Goal: Task Accomplishment & Management: Use online tool/utility

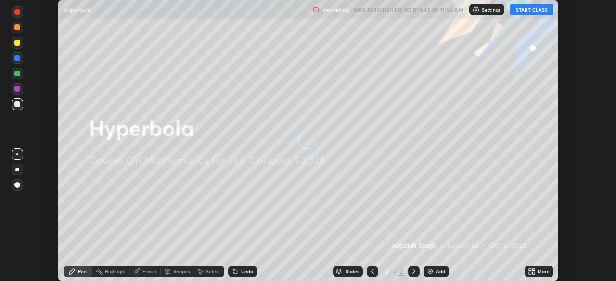
scroll to position [281, 615]
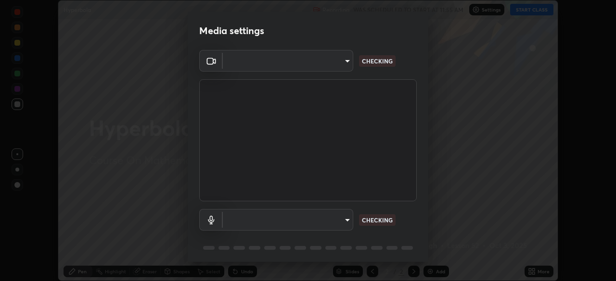
type input "58bb2390f23c468440353df0479802826a2cf34cec2d2474d9d64101ba3878b9"
click at [345, 219] on body "Erase all Hyperbola Recording WAS SCHEDULED TO START AT 11:55 AM Settings START…" at bounding box center [308, 140] width 616 height 281
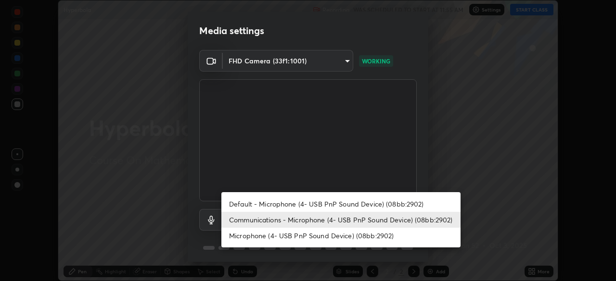
click at [349, 208] on li "Default - Microphone (4- USB PnP Sound Device) (08bb:2902)" at bounding box center [340, 204] width 239 height 16
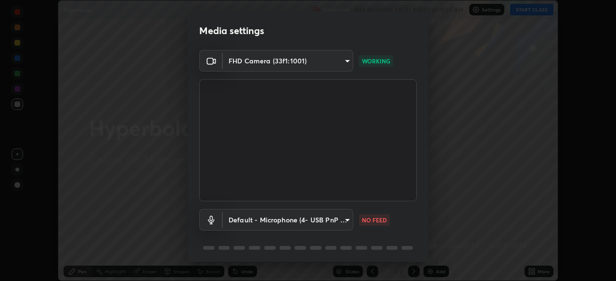
click at [345, 227] on body "Erase all Hyperbola Recording WAS SCHEDULED TO START AT 11:55 AM Settings START…" at bounding box center [308, 140] width 616 height 281
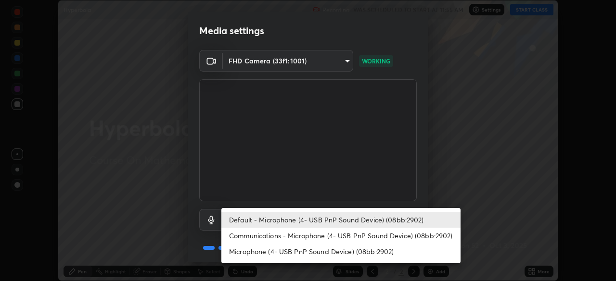
click at [345, 238] on li "Communications - Microphone (4- USB PnP Sound Device) (08bb:2902)" at bounding box center [340, 236] width 239 height 16
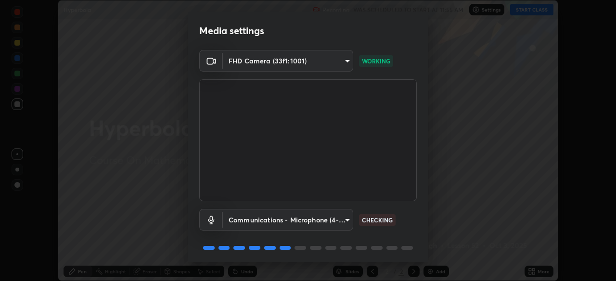
type input "communications"
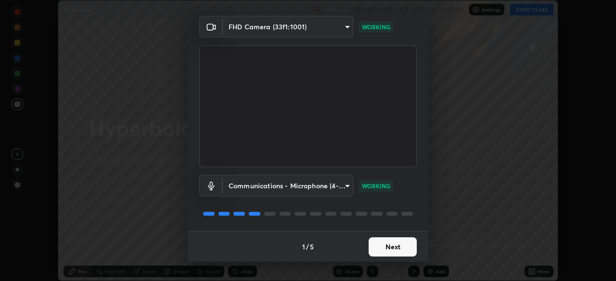
click at [395, 250] on button "Next" at bounding box center [393, 247] width 48 height 19
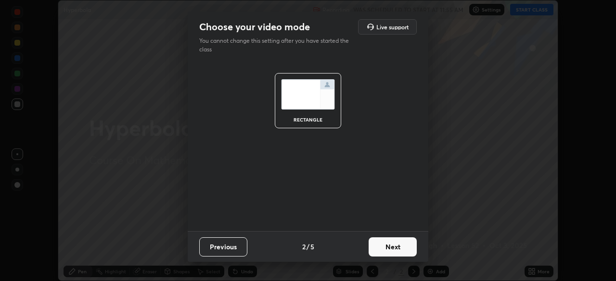
click at [400, 249] on button "Next" at bounding box center [393, 247] width 48 height 19
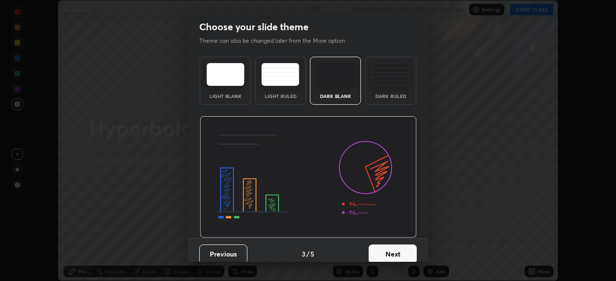
click at [405, 250] on button "Next" at bounding box center [393, 254] width 48 height 19
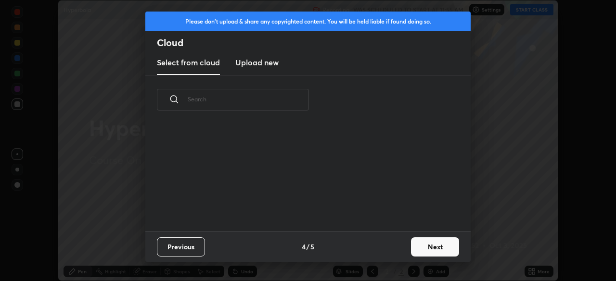
click at [421, 246] on button "Next" at bounding box center [435, 247] width 48 height 19
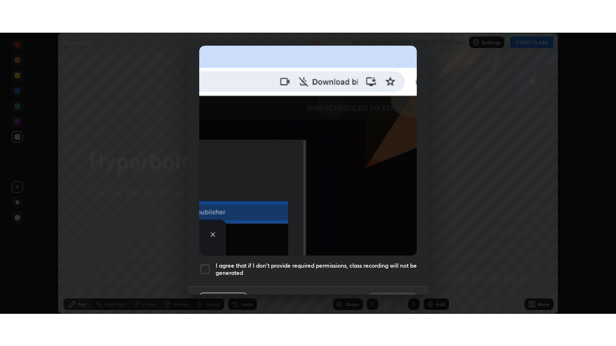
scroll to position [230, 0]
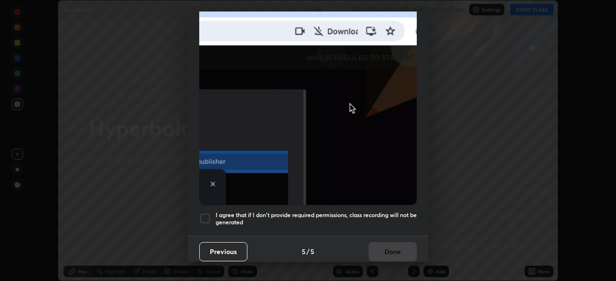
click at [204, 213] on div at bounding box center [205, 219] width 12 height 12
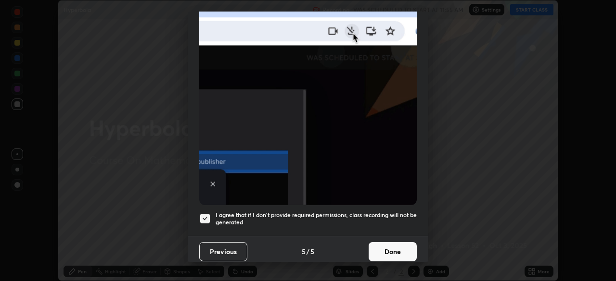
click at [383, 250] on button "Done" at bounding box center [393, 251] width 48 height 19
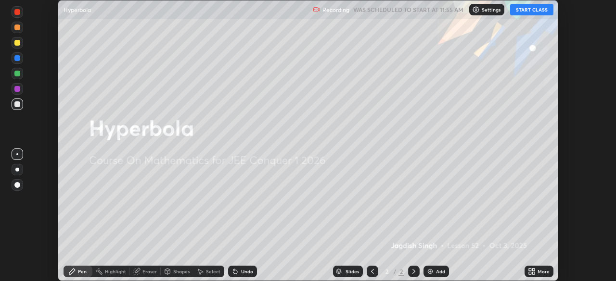
click at [527, 7] on button "START CLASS" at bounding box center [531, 10] width 43 height 12
click at [535, 271] on icon at bounding box center [532, 272] width 8 height 8
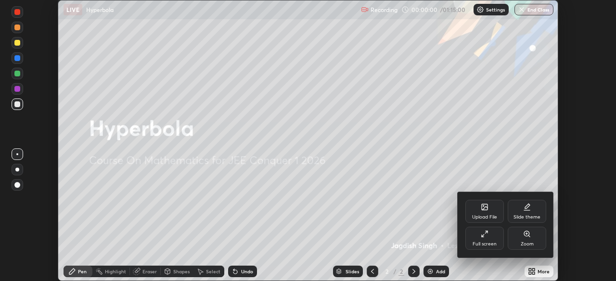
click at [486, 244] on div "Full screen" at bounding box center [484, 244] width 24 height 5
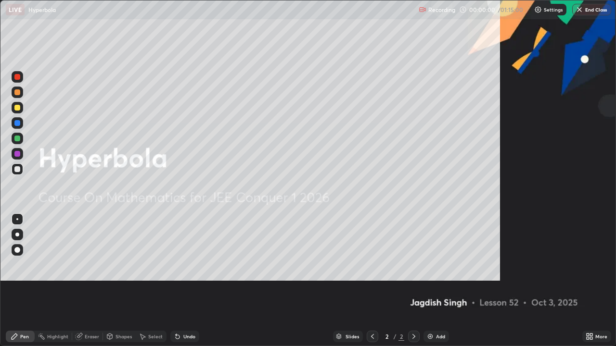
scroll to position [346, 616]
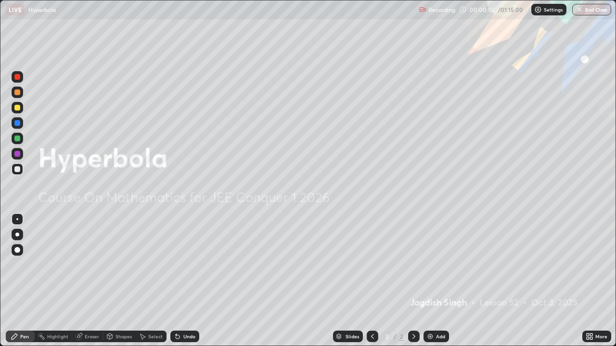
click at [437, 281] on div "Add" at bounding box center [435, 337] width 25 height 12
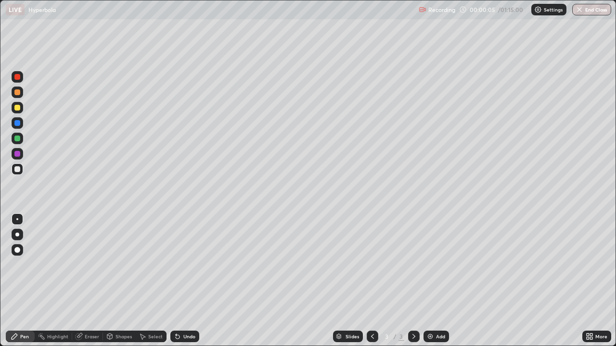
click at [19, 106] on div at bounding box center [17, 108] width 6 height 6
click at [17, 154] on div at bounding box center [17, 154] width 6 height 6
click at [16, 170] on div at bounding box center [17, 169] width 6 height 6
click at [18, 168] on div at bounding box center [17, 169] width 6 height 6
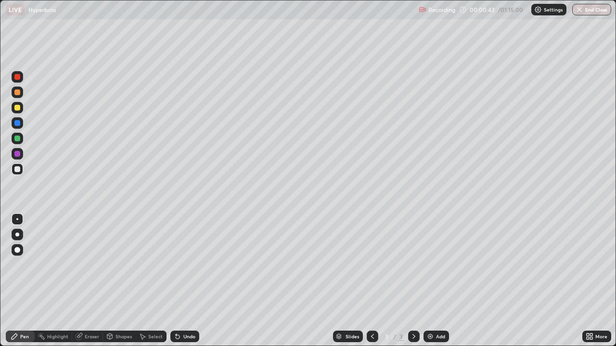
click at [89, 281] on div "Eraser" at bounding box center [87, 337] width 31 height 12
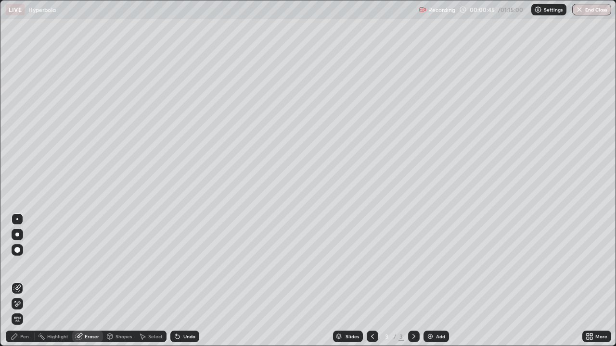
click at [30, 281] on div "Pen" at bounding box center [20, 337] width 29 height 12
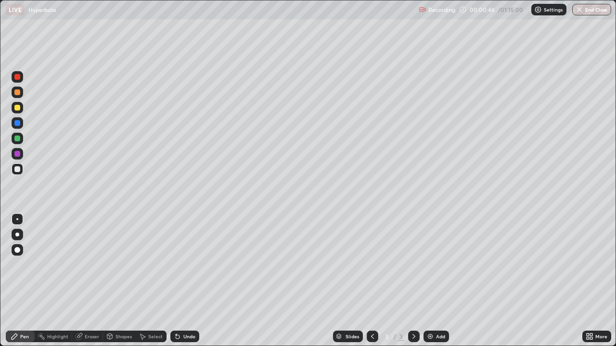
click at [17, 170] on div at bounding box center [17, 169] width 6 height 6
click at [19, 168] on div at bounding box center [17, 169] width 6 height 6
click at [20, 171] on div at bounding box center [17, 169] width 6 height 6
click at [87, 281] on div "Eraser" at bounding box center [92, 336] width 14 height 5
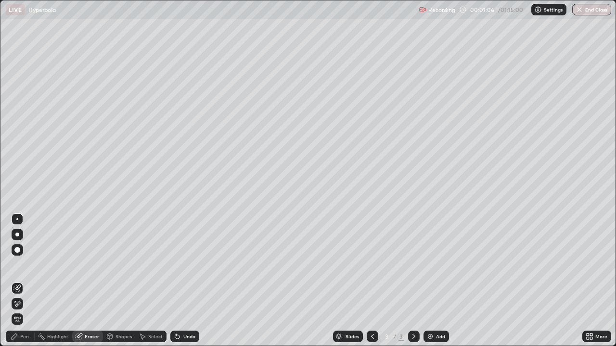
click at [27, 281] on div "Pen" at bounding box center [24, 336] width 9 height 5
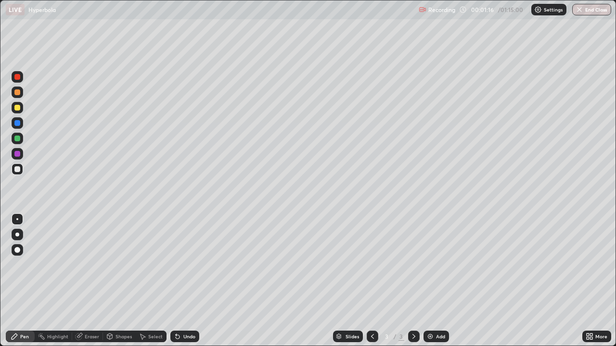
click at [21, 136] on div at bounding box center [18, 139] width 12 height 12
click at [23, 110] on div at bounding box center [18, 108] width 12 height 12
click at [21, 171] on div at bounding box center [18, 170] width 12 height 12
click at [22, 168] on div at bounding box center [18, 170] width 12 height 12
click at [95, 281] on div "Eraser" at bounding box center [92, 336] width 14 height 5
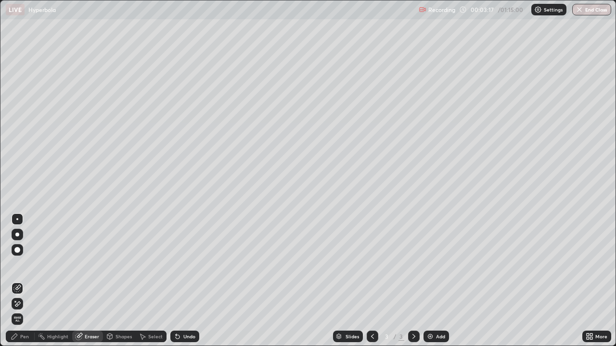
click at [25, 281] on div "Pen" at bounding box center [24, 336] width 9 height 5
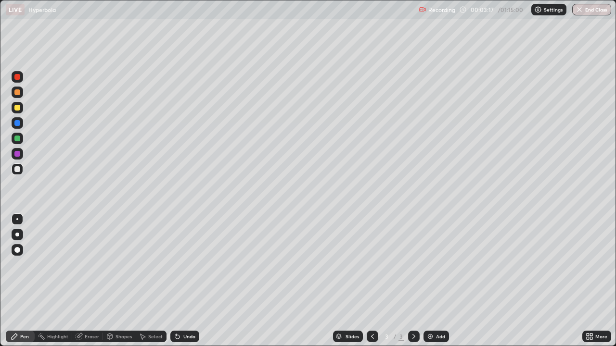
click at [21, 170] on div at bounding box center [18, 170] width 12 height 12
click at [22, 168] on div at bounding box center [18, 170] width 12 height 12
click at [95, 281] on div "Eraser" at bounding box center [92, 336] width 14 height 5
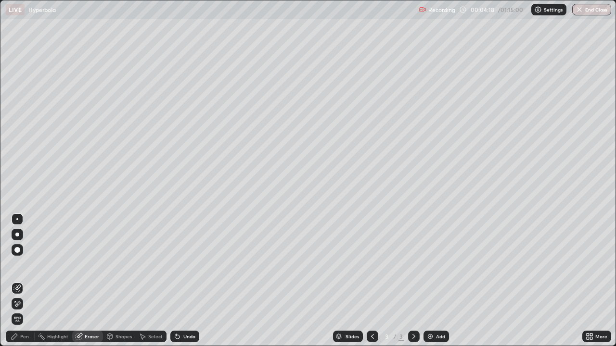
click at [27, 281] on div "Pen" at bounding box center [24, 336] width 9 height 5
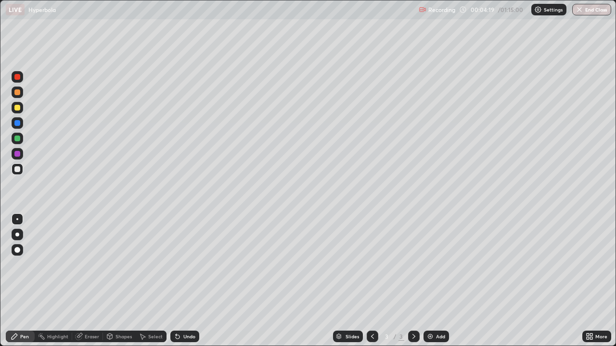
click at [22, 171] on div at bounding box center [18, 170] width 12 height 12
click at [431, 281] on img at bounding box center [430, 337] width 8 height 8
click at [17, 107] on div at bounding box center [17, 108] width 6 height 6
click at [17, 153] on div at bounding box center [17, 154] width 6 height 6
click at [17, 169] on div at bounding box center [17, 169] width 6 height 6
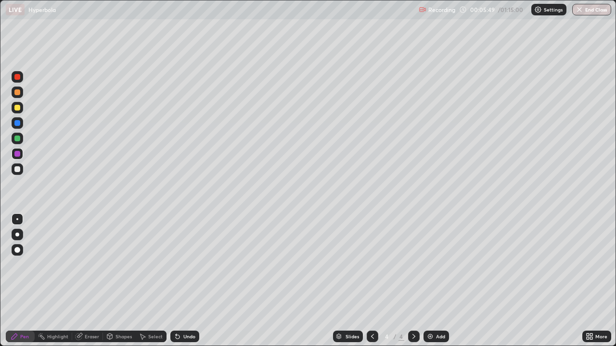
click at [16, 168] on div at bounding box center [17, 169] width 6 height 6
click at [17, 169] on div at bounding box center [17, 169] width 6 height 6
click at [15, 167] on div at bounding box center [17, 169] width 6 height 6
click at [17, 140] on div at bounding box center [17, 139] width 6 height 6
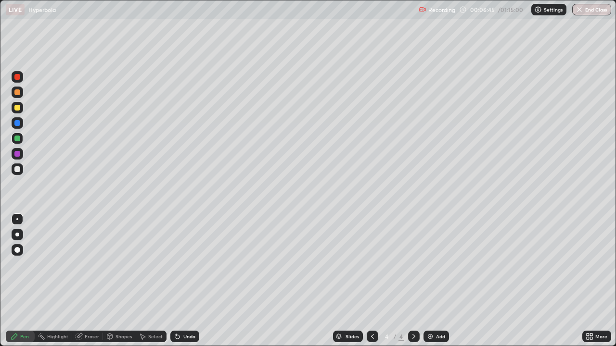
click at [19, 171] on div at bounding box center [17, 169] width 6 height 6
click at [85, 281] on div "Eraser" at bounding box center [87, 337] width 31 height 12
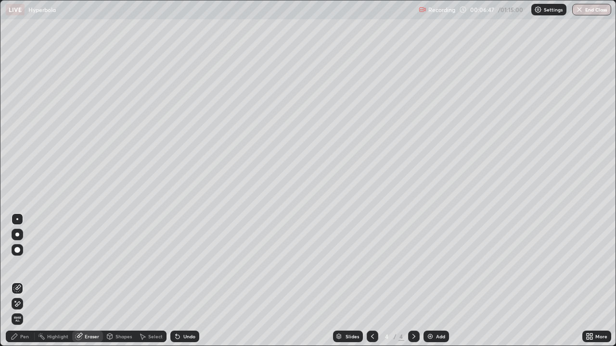
click at [24, 281] on div "Pen" at bounding box center [20, 337] width 29 height 12
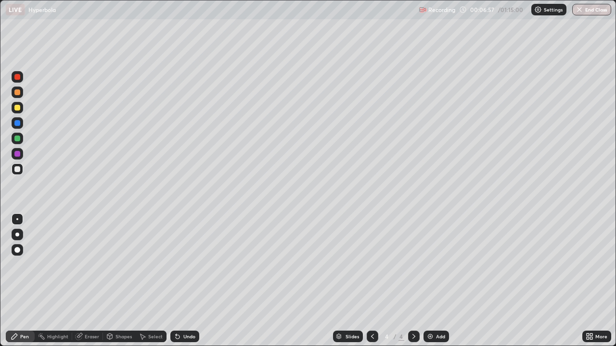
click at [17, 173] on div at bounding box center [18, 170] width 12 height 12
click at [97, 281] on div "Eraser" at bounding box center [92, 336] width 14 height 5
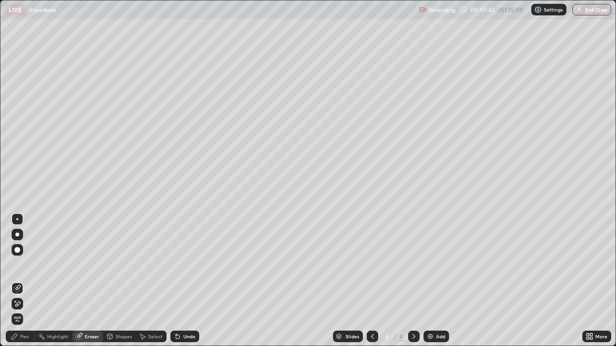
click at [24, 281] on div "Pen" at bounding box center [20, 337] width 29 height 12
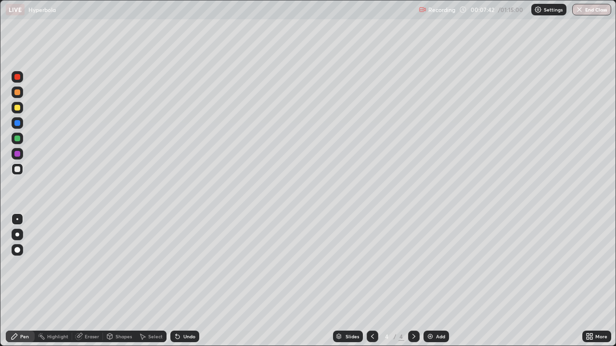
click at [19, 170] on div at bounding box center [17, 169] width 6 height 6
click at [18, 169] on div at bounding box center [17, 169] width 6 height 6
click at [430, 281] on img at bounding box center [430, 337] width 8 height 8
click at [19, 169] on div at bounding box center [17, 169] width 6 height 6
click at [371, 281] on icon at bounding box center [373, 337] width 8 height 8
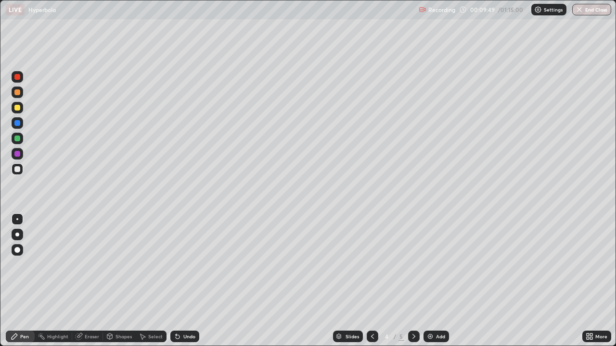
click at [413, 281] on icon at bounding box center [414, 337] width 8 height 8
click at [86, 281] on div "Eraser" at bounding box center [87, 337] width 31 height 12
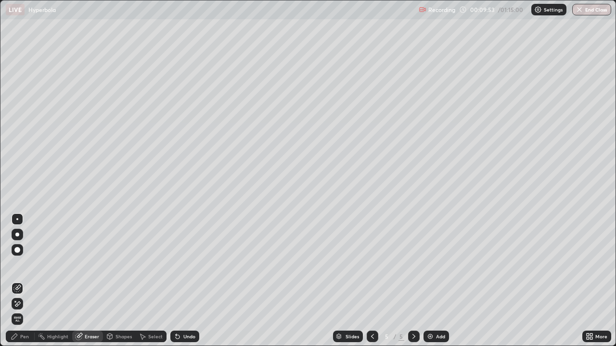
click at [30, 281] on div "Pen" at bounding box center [20, 337] width 29 height 12
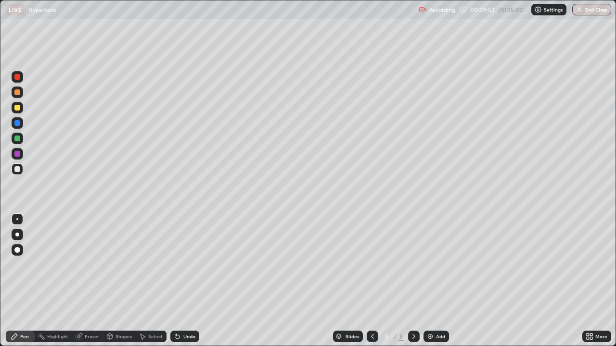
click at [21, 173] on div at bounding box center [18, 170] width 12 height 12
click at [16, 170] on div at bounding box center [17, 169] width 6 height 6
click at [89, 281] on div "Eraser" at bounding box center [92, 336] width 14 height 5
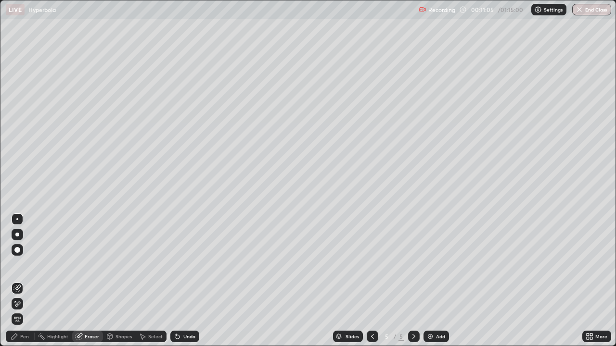
click at [29, 281] on div "Pen" at bounding box center [20, 337] width 29 height 12
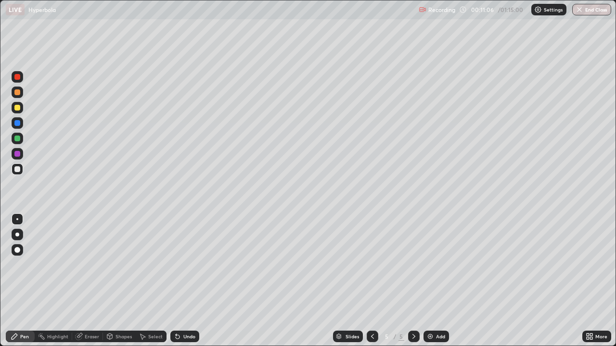
click at [22, 170] on div at bounding box center [18, 170] width 12 height 12
click at [97, 281] on div "Eraser" at bounding box center [92, 336] width 14 height 5
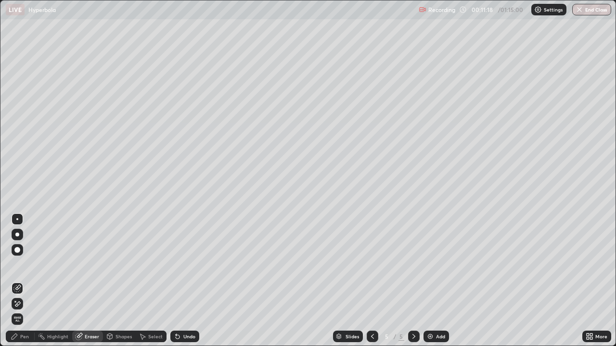
click at [25, 281] on div "Pen" at bounding box center [24, 336] width 9 height 5
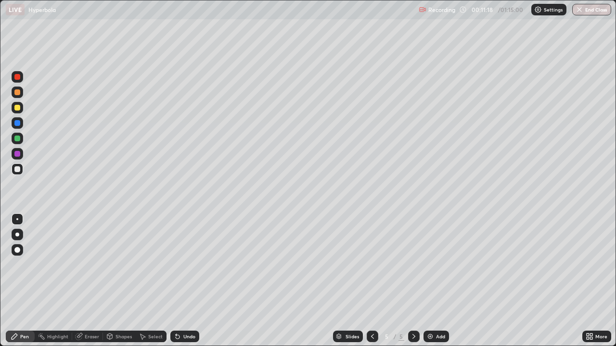
click at [21, 169] on div at bounding box center [18, 170] width 12 height 12
click at [96, 281] on div "Eraser" at bounding box center [92, 336] width 14 height 5
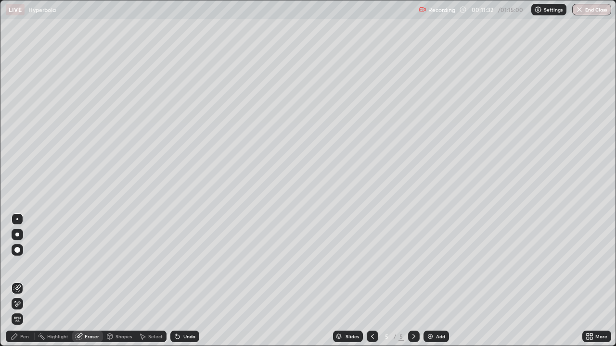
click at [26, 281] on div "Pen" at bounding box center [20, 337] width 29 height 12
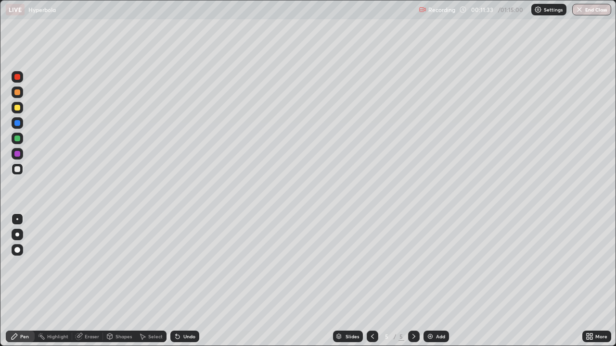
click at [22, 172] on div at bounding box center [18, 170] width 12 height 12
click at [17, 170] on div at bounding box center [17, 169] width 6 height 6
click at [14, 168] on div at bounding box center [17, 169] width 6 height 6
click at [15, 168] on div at bounding box center [17, 169] width 6 height 6
click at [15, 169] on div at bounding box center [17, 169] width 6 height 6
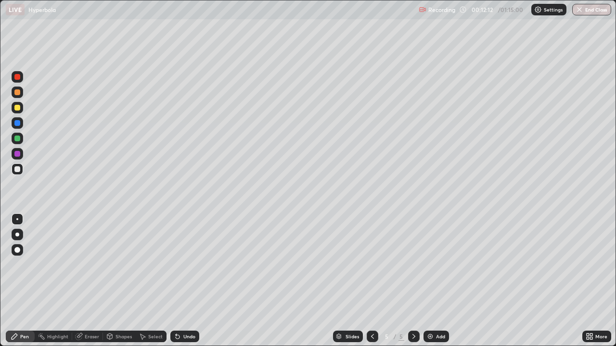
click at [16, 169] on div at bounding box center [17, 169] width 6 height 6
click at [19, 139] on div at bounding box center [17, 139] width 6 height 6
click at [19, 170] on div at bounding box center [17, 169] width 6 height 6
click at [17, 139] on div at bounding box center [17, 139] width 6 height 6
click at [18, 156] on div at bounding box center [17, 154] width 6 height 6
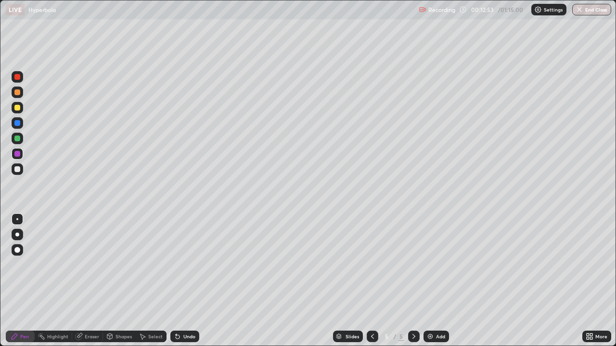
click at [21, 169] on div at bounding box center [18, 170] width 12 height 12
click at [18, 108] on div at bounding box center [17, 108] width 6 height 6
click at [15, 169] on div at bounding box center [17, 169] width 6 height 6
click at [94, 281] on div "Eraser" at bounding box center [87, 337] width 31 height 12
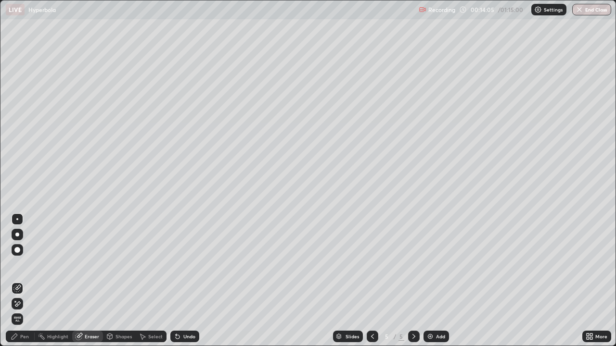
click at [26, 281] on div "Pen" at bounding box center [20, 337] width 29 height 12
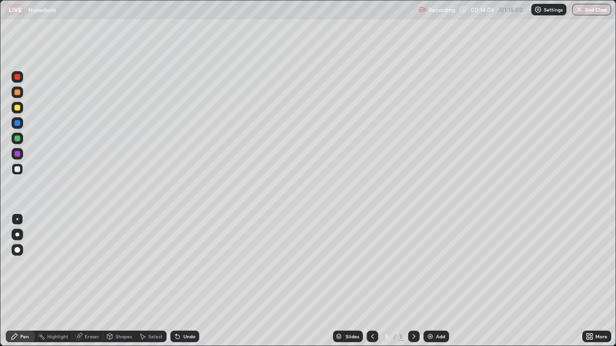
click at [89, 281] on div "Eraser" at bounding box center [92, 336] width 14 height 5
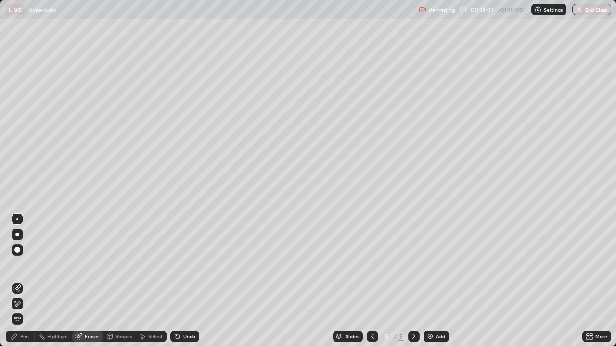
click at [24, 281] on div "Pen" at bounding box center [20, 337] width 29 height 12
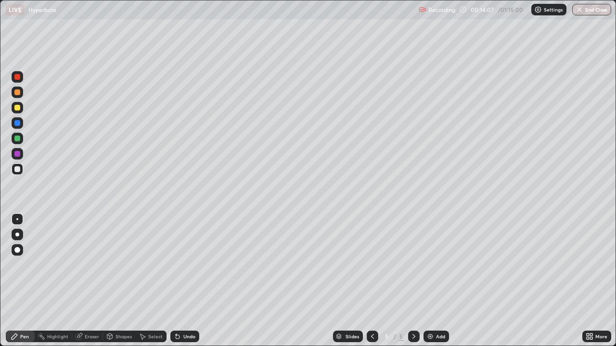
click at [17, 153] on div at bounding box center [17, 154] width 6 height 6
click at [16, 106] on div at bounding box center [17, 108] width 6 height 6
click at [19, 170] on div at bounding box center [17, 169] width 6 height 6
click at [195, 281] on div "Undo" at bounding box center [182, 336] width 33 height 19
click at [436, 281] on div "Add" at bounding box center [440, 336] width 9 height 5
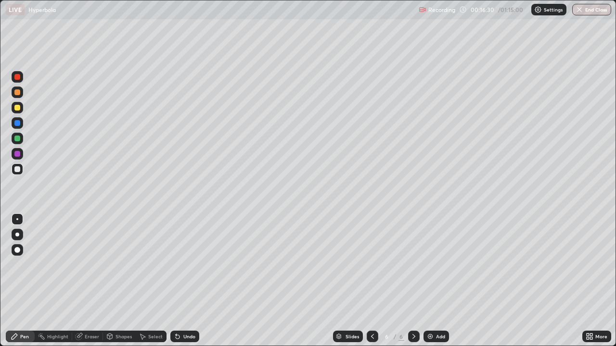
click at [19, 171] on div at bounding box center [17, 169] width 6 height 6
click at [18, 109] on div at bounding box center [17, 108] width 6 height 6
click at [17, 170] on div at bounding box center [17, 169] width 6 height 6
click at [19, 141] on div at bounding box center [17, 139] width 6 height 6
click at [89, 281] on div "Eraser" at bounding box center [87, 337] width 31 height 12
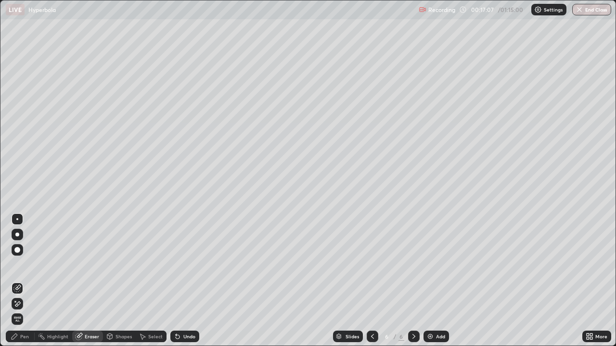
click at [30, 281] on div "Pen" at bounding box center [20, 337] width 29 height 12
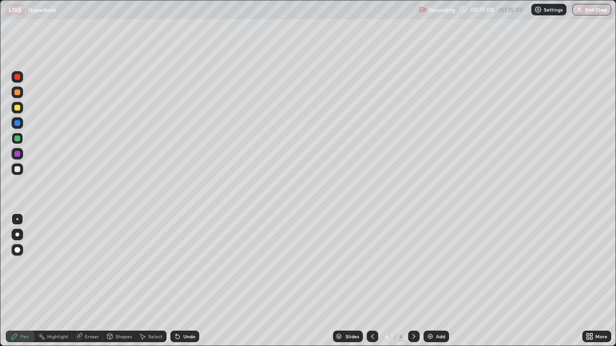
click at [19, 140] on div at bounding box center [17, 139] width 6 height 6
click at [18, 169] on div at bounding box center [17, 169] width 6 height 6
click at [17, 109] on div at bounding box center [17, 108] width 6 height 6
click at [13, 171] on div at bounding box center [18, 170] width 12 height 12
click at [14, 168] on div at bounding box center [17, 169] width 6 height 6
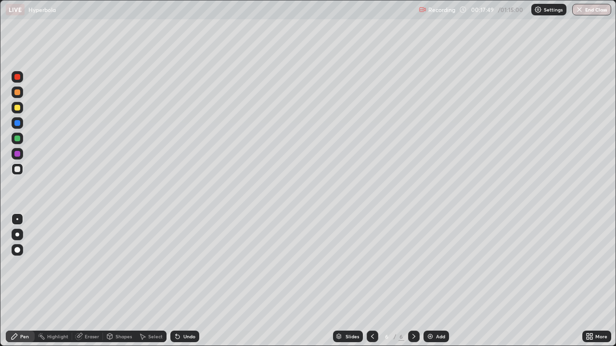
click at [15, 167] on div at bounding box center [17, 169] width 6 height 6
click at [19, 169] on div at bounding box center [17, 169] width 6 height 6
click at [19, 92] on div at bounding box center [17, 92] width 6 height 6
click at [21, 171] on div at bounding box center [18, 170] width 12 height 12
click at [94, 281] on div "Eraser" at bounding box center [87, 337] width 31 height 12
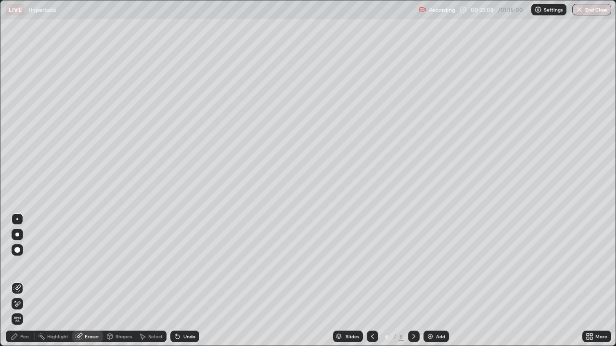
click at [24, 281] on div "Pen" at bounding box center [20, 337] width 29 height 12
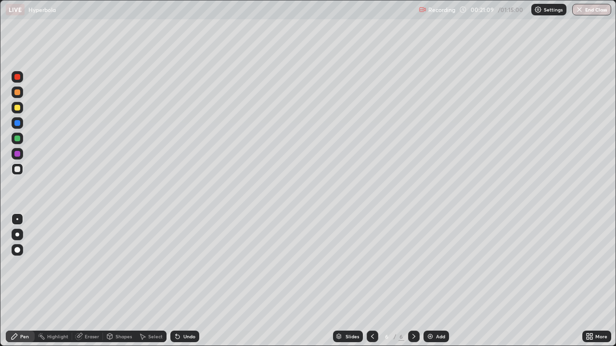
click at [21, 169] on div at bounding box center [18, 170] width 12 height 12
click at [353, 281] on div "Slides" at bounding box center [351, 336] width 13 height 5
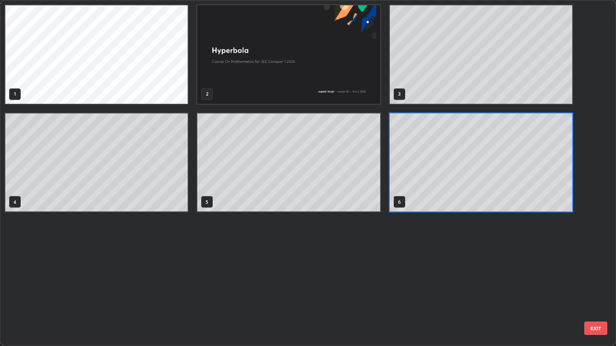
scroll to position [343, 610]
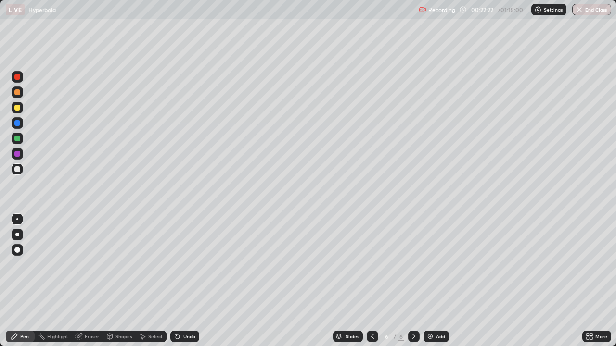
click at [432, 281] on img at bounding box center [430, 337] width 8 height 8
click at [367, 281] on div at bounding box center [373, 337] width 12 height 12
click at [412, 281] on icon at bounding box center [414, 337] width 8 height 8
click at [18, 171] on div at bounding box center [17, 169] width 6 height 6
click at [18, 168] on div at bounding box center [17, 169] width 6 height 6
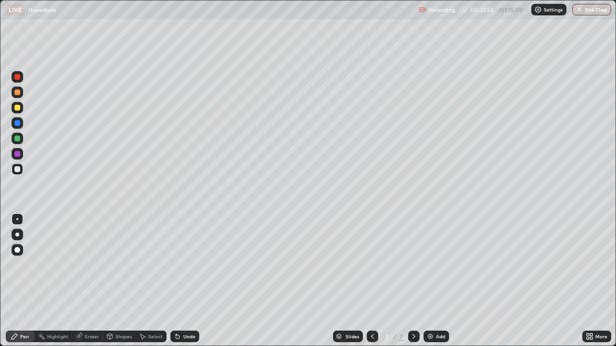
click at [19, 139] on div at bounding box center [17, 139] width 6 height 6
click at [16, 169] on div at bounding box center [17, 169] width 6 height 6
click at [18, 107] on div at bounding box center [17, 108] width 6 height 6
click at [15, 175] on div at bounding box center [18, 170] width 12 height 12
click at [16, 175] on div at bounding box center [18, 170] width 12 height 12
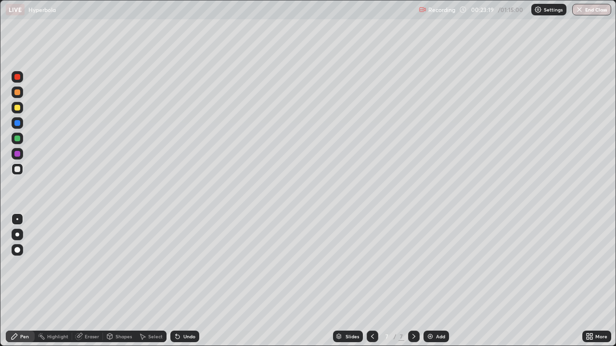
click at [18, 174] on div at bounding box center [18, 170] width 12 height 12
click at [79, 281] on icon at bounding box center [79, 337] width 6 height 6
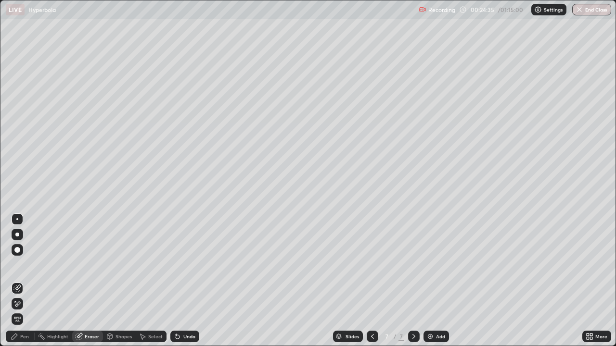
click at [21, 281] on div "Pen" at bounding box center [20, 337] width 29 height 12
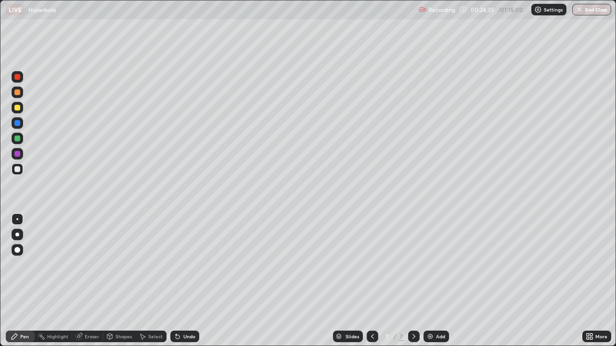
click at [20, 172] on div at bounding box center [18, 170] width 12 height 12
click at [22, 93] on div at bounding box center [18, 93] width 12 height 12
click at [23, 168] on div at bounding box center [18, 170] width 12 height 12
click at [22, 174] on div at bounding box center [18, 169] width 12 height 15
click at [93, 281] on div "Eraser" at bounding box center [87, 337] width 31 height 12
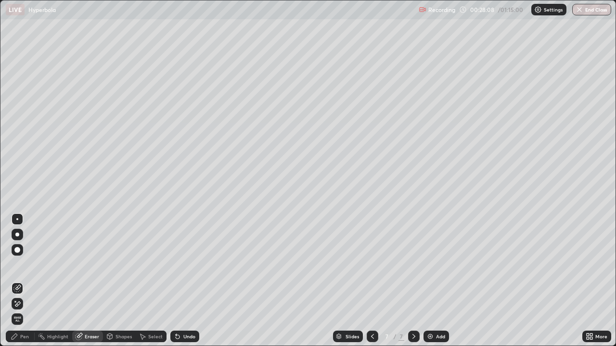
click at [25, 281] on div "Pen" at bounding box center [24, 336] width 9 height 5
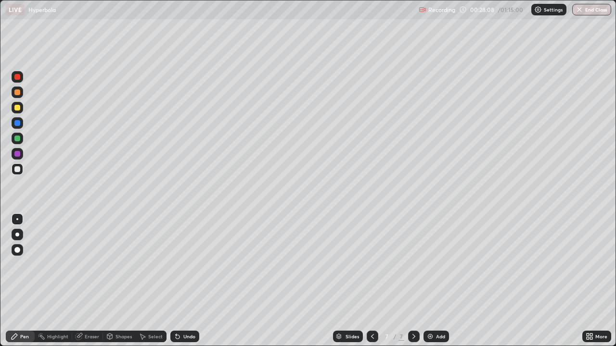
click at [17, 170] on div at bounding box center [17, 169] width 6 height 6
click at [16, 174] on div at bounding box center [18, 170] width 12 height 12
click at [17, 109] on div at bounding box center [17, 108] width 6 height 6
click at [444, 281] on div "Add" at bounding box center [435, 337] width 25 height 12
click at [21, 169] on div at bounding box center [18, 170] width 12 height 12
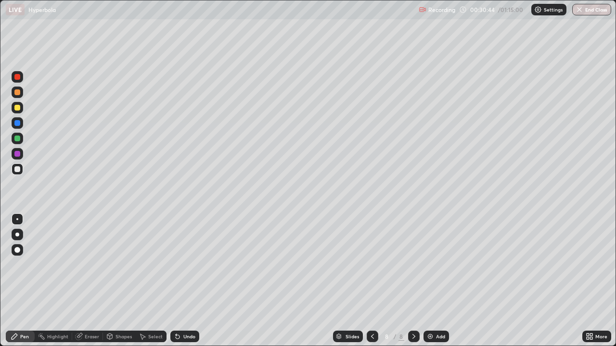
click at [18, 169] on div at bounding box center [17, 169] width 6 height 6
click at [369, 281] on icon at bounding box center [373, 337] width 8 height 8
click at [409, 281] on div at bounding box center [414, 336] width 12 height 19
click at [20, 168] on div at bounding box center [17, 169] width 6 height 6
click at [16, 108] on div at bounding box center [17, 108] width 6 height 6
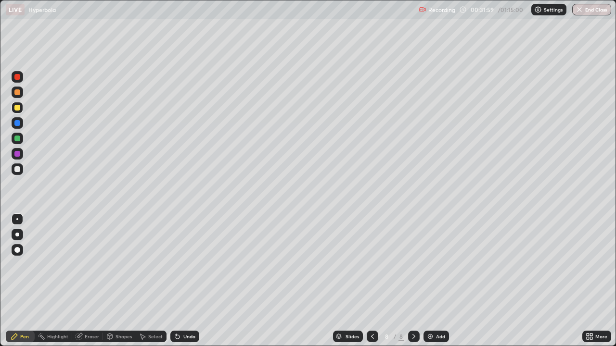
click at [17, 174] on div at bounding box center [18, 170] width 12 height 12
click at [18, 95] on div at bounding box center [17, 92] width 6 height 6
click at [18, 155] on div at bounding box center [17, 154] width 6 height 6
click at [21, 92] on div at bounding box center [18, 93] width 12 height 12
click at [94, 281] on div "Eraser" at bounding box center [87, 337] width 31 height 12
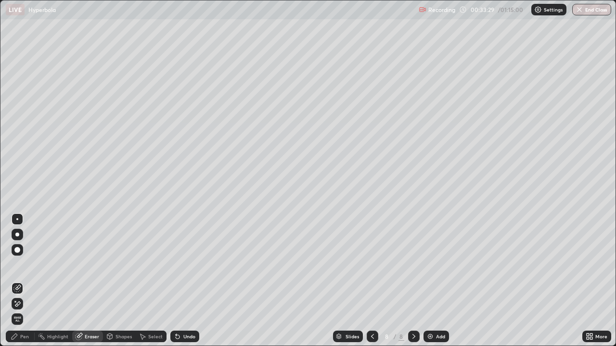
click at [29, 281] on div "Pen" at bounding box center [20, 337] width 29 height 12
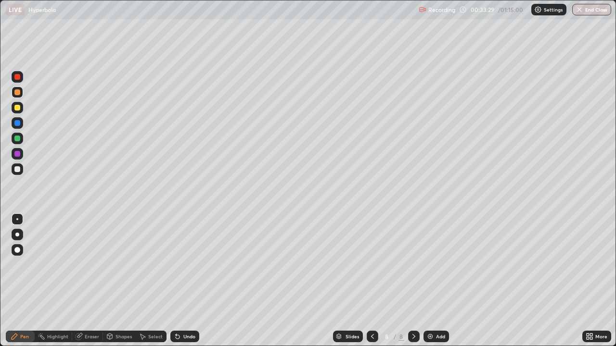
click at [18, 92] on div at bounding box center [17, 92] width 6 height 6
click at [22, 110] on div at bounding box center [18, 108] width 12 height 12
click at [24, 170] on div at bounding box center [17, 169] width 15 height 15
click at [21, 137] on div at bounding box center [18, 139] width 12 height 12
click at [17, 173] on div at bounding box center [18, 170] width 12 height 12
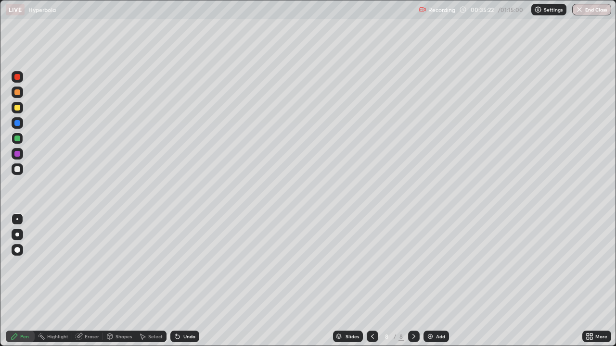
click at [19, 173] on div at bounding box center [18, 170] width 12 height 12
click at [433, 281] on div "Add" at bounding box center [435, 337] width 25 height 12
click at [17, 108] on div at bounding box center [17, 108] width 6 height 6
click at [18, 110] on div at bounding box center [17, 108] width 6 height 6
click at [19, 107] on div at bounding box center [17, 108] width 6 height 6
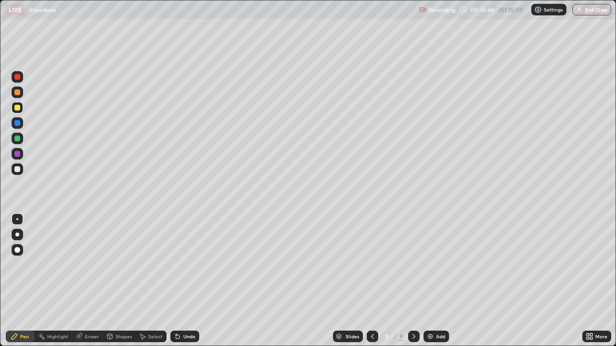
click at [19, 107] on div at bounding box center [17, 108] width 6 height 6
click at [17, 169] on div at bounding box center [17, 169] width 6 height 6
click at [21, 170] on div at bounding box center [18, 170] width 12 height 12
click at [17, 168] on div at bounding box center [17, 169] width 6 height 6
click at [18, 169] on div at bounding box center [17, 169] width 6 height 6
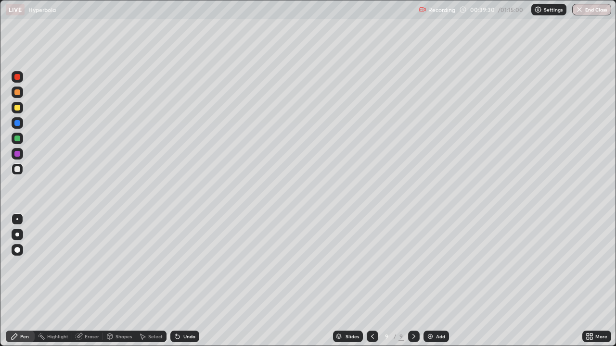
click at [23, 140] on div at bounding box center [18, 139] width 12 height 12
click at [97, 281] on div "Eraser" at bounding box center [87, 337] width 31 height 12
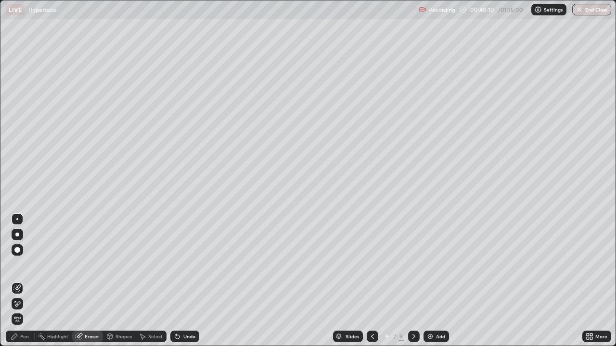
click at [30, 281] on div "Pen" at bounding box center [20, 337] width 29 height 12
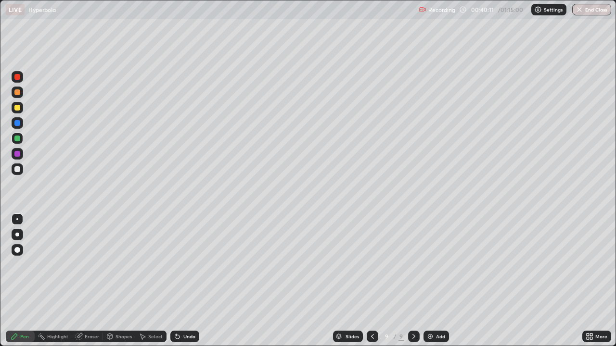
click at [18, 137] on div at bounding box center [17, 139] width 6 height 6
click at [20, 170] on div at bounding box center [17, 169] width 6 height 6
click at [16, 156] on div at bounding box center [17, 154] width 6 height 6
click at [13, 153] on div at bounding box center [18, 154] width 12 height 12
click at [93, 281] on div "Eraser" at bounding box center [92, 336] width 14 height 5
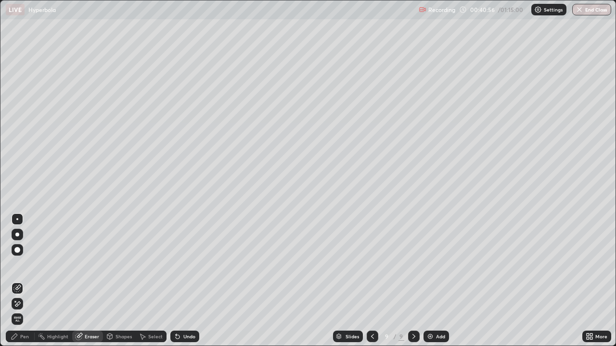
click at [33, 281] on div "Pen" at bounding box center [20, 337] width 29 height 12
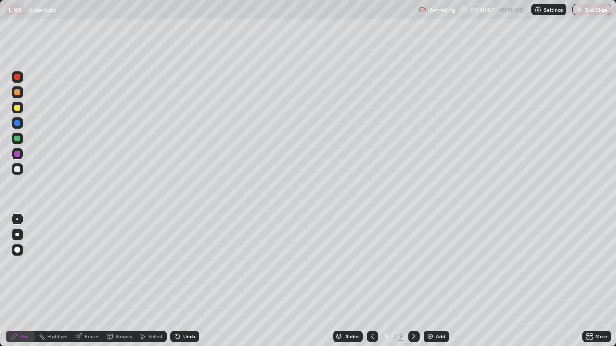
click at [21, 109] on div at bounding box center [18, 108] width 12 height 12
click at [18, 170] on div at bounding box center [17, 169] width 6 height 6
click at [89, 281] on div "Eraser" at bounding box center [87, 337] width 31 height 12
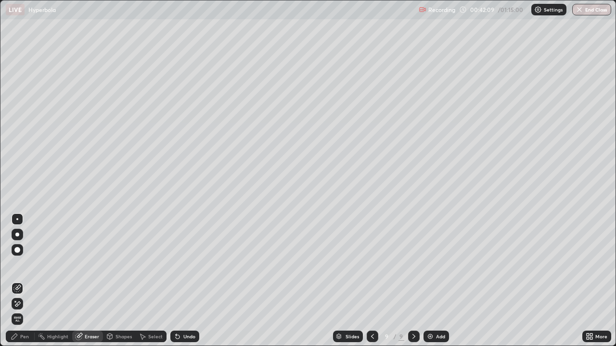
click at [15, 281] on icon at bounding box center [15, 337] width 8 height 8
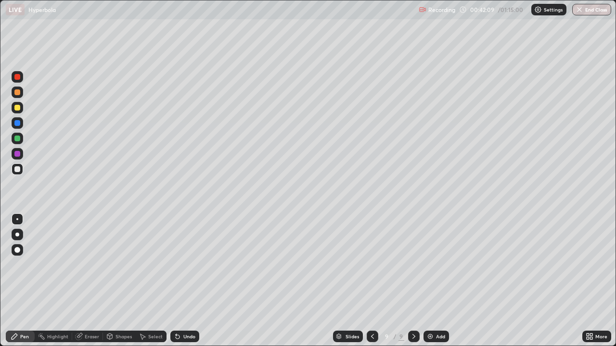
click at [17, 171] on div at bounding box center [17, 169] width 6 height 6
click at [19, 108] on div at bounding box center [17, 108] width 6 height 6
click at [18, 172] on div at bounding box center [17, 169] width 6 height 6
click at [20, 170] on div at bounding box center [17, 169] width 6 height 6
click at [17, 169] on div at bounding box center [17, 169] width 6 height 6
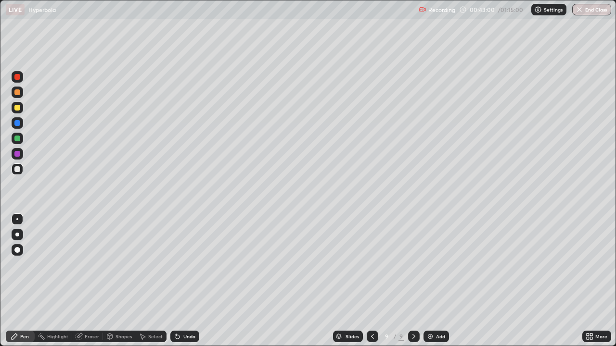
click at [17, 168] on div at bounding box center [17, 169] width 6 height 6
click at [436, 281] on div "Add" at bounding box center [435, 337] width 25 height 12
click at [19, 110] on div at bounding box center [17, 108] width 6 height 6
click at [18, 169] on div at bounding box center [17, 169] width 6 height 6
click at [19, 168] on div at bounding box center [17, 169] width 6 height 6
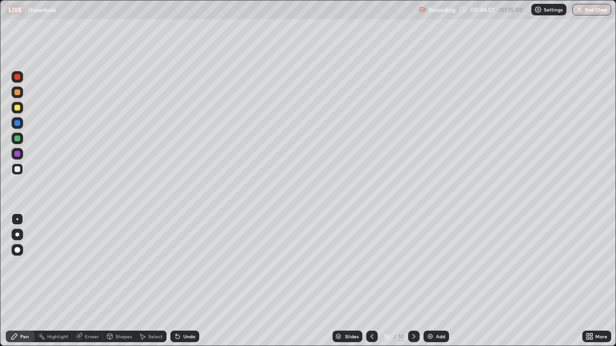
click at [18, 168] on div at bounding box center [17, 169] width 6 height 6
click at [18, 171] on div at bounding box center [17, 169] width 6 height 6
click at [15, 167] on div at bounding box center [17, 169] width 6 height 6
click at [83, 281] on div "Eraser" at bounding box center [87, 337] width 31 height 12
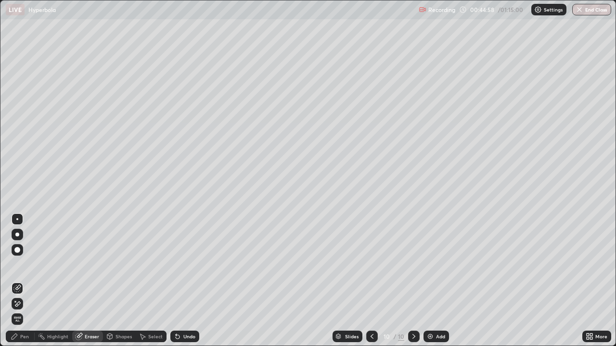
click at [28, 281] on div "Pen" at bounding box center [20, 337] width 29 height 12
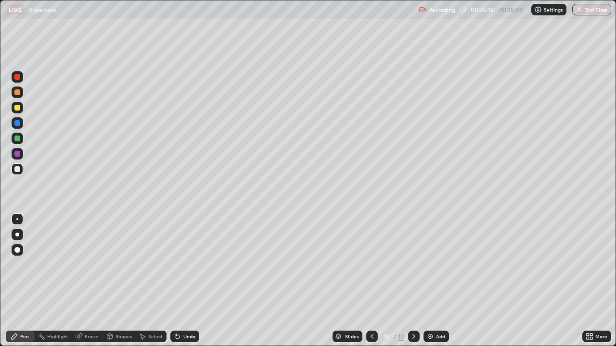
click at [18, 169] on div at bounding box center [17, 169] width 6 height 6
click at [88, 281] on div "Eraser" at bounding box center [87, 337] width 31 height 12
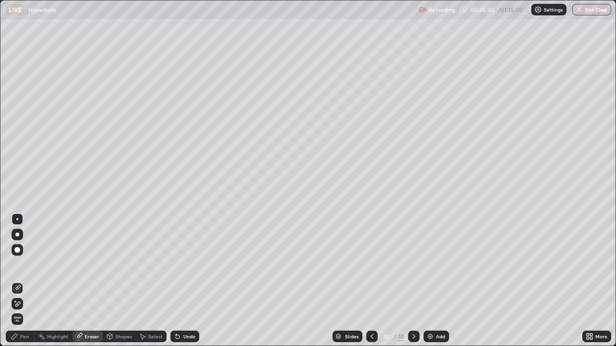
click at [25, 281] on div "Pen" at bounding box center [20, 337] width 29 height 12
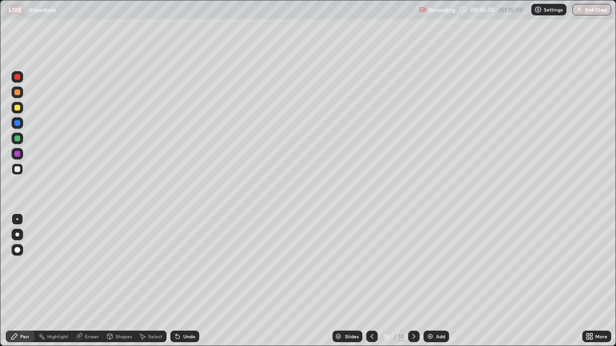
click at [22, 171] on div at bounding box center [18, 170] width 12 height 12
click at [374, 281] on div at bounding box center [372, 337] width 12 height 12
click at [21, 138] on div at bounding box center [18, 139] width 12 height 12
click at [412, 281] on div at bounding box center [414, 336] width 12 height 19
click at [97, 281] on div "Eraser" at bounding box center [92, 336] width 14 height 5
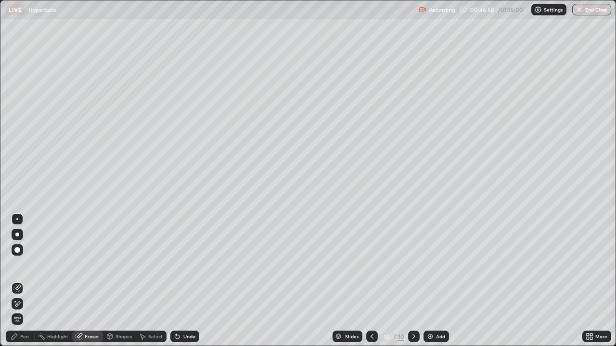
click at [29, 281] on div "Pen" at bounding box center [20, 337] width 29 height 12
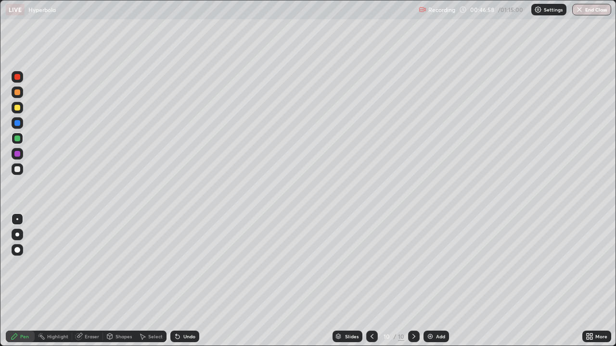
click at [22, 153] on div at bounding box center [18, 154] width 12 height 12
click at [18, 169] on div at bounding box center [17, 169] width 6 height 6
click at [19, 170] on div at bounding box center [17, 169] width 6 height 6
click at [17, 175] on div at bounding box center [18, 170] width 12 height 12
click at [21, 171] on div at bounding box center [18, 170] width 12 height 12
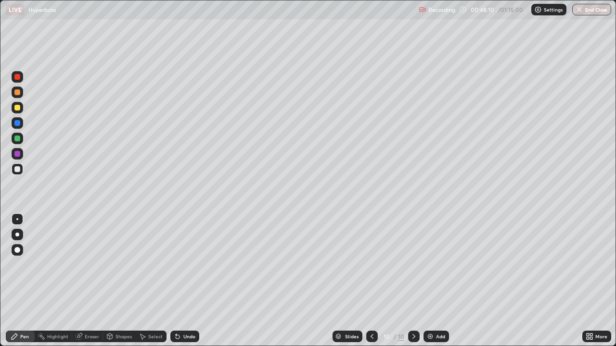
click at [18, 170] on div at bounding box center [17, 169] width 6 height 6
click at [18, 174] on div at bounding box center [18, 170] width 12 height 12
click at [425, 281] on div "Add" at bounding box center [435, 337] width 25 height 12
click at [18, 168] on div at bounding box center [17, 169] width 6 height 6
click at [17, 170] on div at bounding box center [17, 169] width 6 height 6
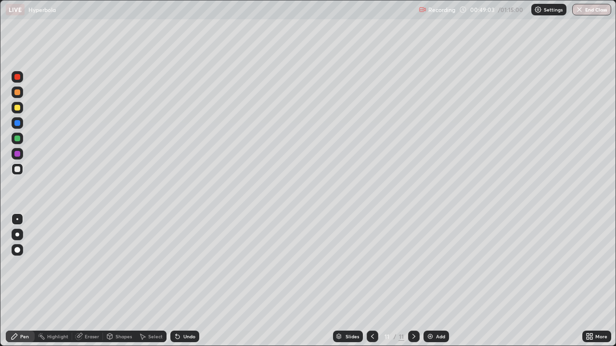
click at [17, 169] on div at bounding box center [17, 169] width 6 height 6
click at [20, 170] on div at bounding box center [17, 169] width 6 height 6
click at [17, 171] on div at bounding box center [17, 169] width 6 height 6
click at [19, 169] on div at bounding box center [17, 169] width 6 height 6
click at [97, 281] on div "Eraser" at bounding box center [87, 337] width 31 height 12
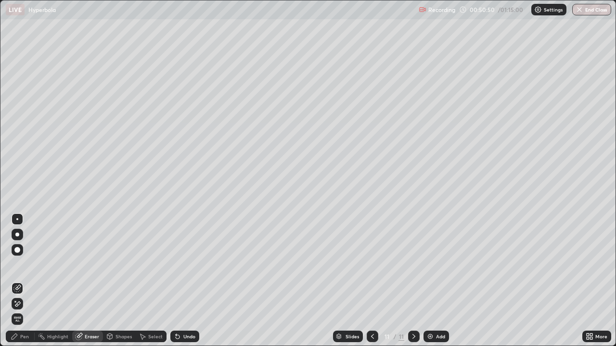
click at [25, 281] on div "Pen" at bounding box center [24, 336] width 9 height 5
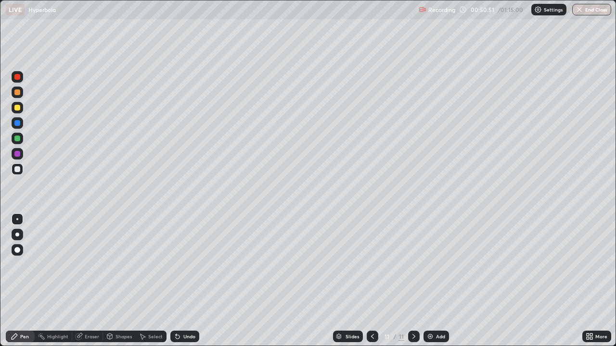
click at [25, 281] on div "Pen" at bounding box center [24, 336] width 9 height 5
click at [18, 139] on div at bounding box center [17, 139] width 6 height 6
click at [91, 281] on div "Eraser" at bounding box center [87, 337] width 31 height 12
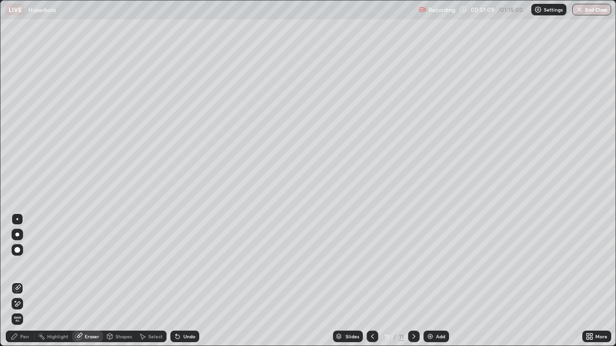
click at [26, 281] on div "Pen" at bounding box center [24, 336] width 9 height 5
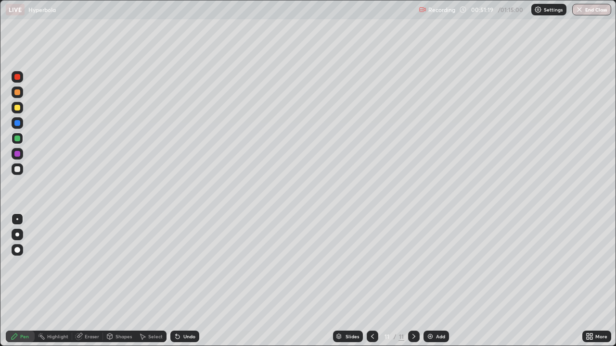
click at [17, 167] on div at bounding box center [17, 169] width 6 height 6
click at [20, 110] on div at bounding box center [18, 108] width 12 height 12
click at [21, 170] on div at bounding box center [18, 170] width 12 height 12
click at [23, 169] on div at bounding box center [18, 170] width 12 height 12
click at [94, 281] on div "Eraser" at bounding box center [92, 336] width 14 height 5
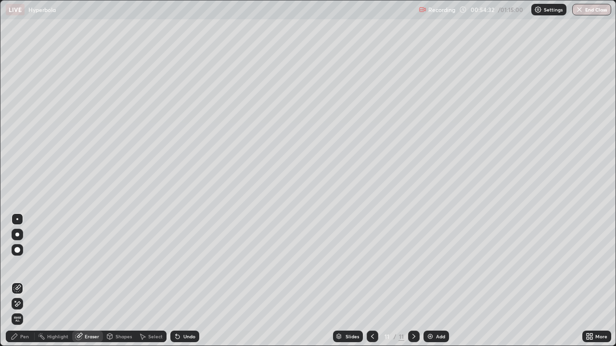
click at [25, 281] on div "Pen" at bounding box center [24, 336] width 9 height 5
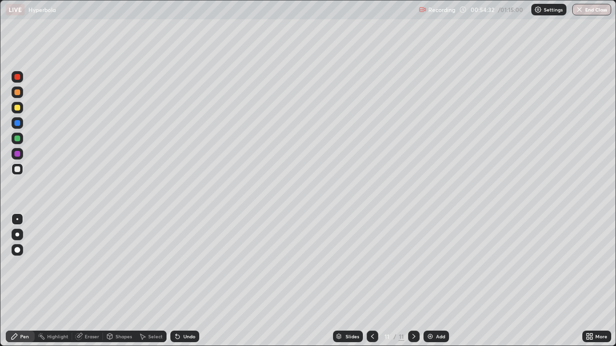
click at [23, 167] on div at bounding box center [18, 170] width 12 height 12
click at [409, 281] on div at bounding box center [414, 336] width 12 height 19
click at [430, 281] on img at bounding box center [430, 337] width 8 height 8
click at [17, 170] on div at bounding box center [17, 169] width 6 height 6
click at [18, 169] on div at bounding box center [17, 169] width 6 height 6
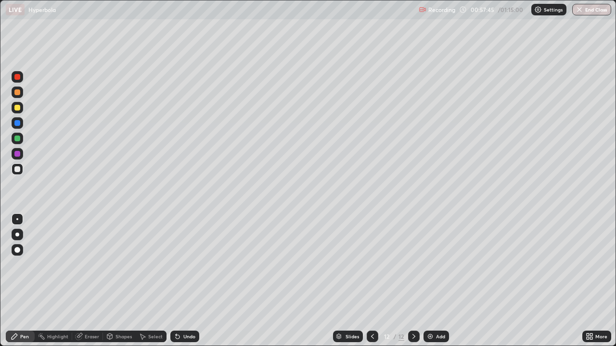
click at [16, 140] on div at bounding box center [17, 139] width 6 height 6
click at [17, 169] on div at bounding box center [17, 169] width 6 height 6
click at [89, 281] on div "Eraser" at bounding box center [92, 336] width 14 height 5
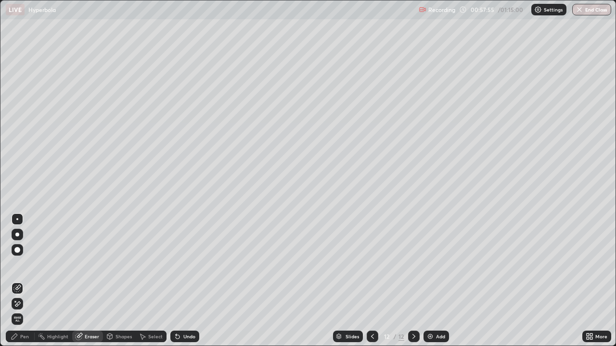
click at [30, 281] on div "Pen" at bounding box center [20, 337] width 29 height 12
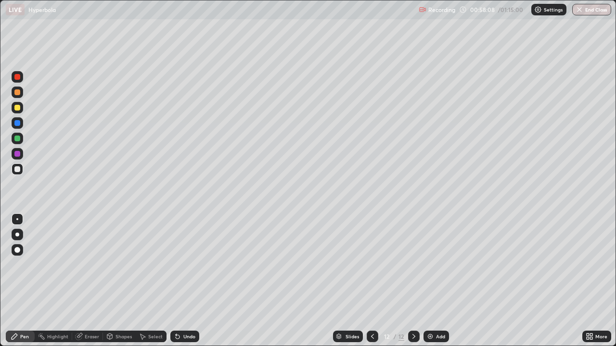
click at [18, 170] on div at bounding box center [17, 169] width 6 height 6
click at [83, 281] on div "Eraser" at bounding box center [87, 337] width 31 height 12
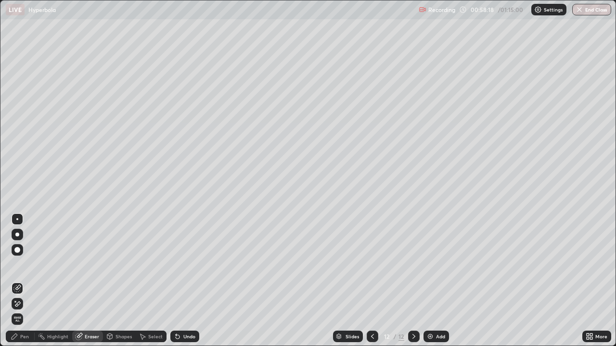
click at [30, 281] on div "Pen" at bounding box center [20, 337] width 29 height 12
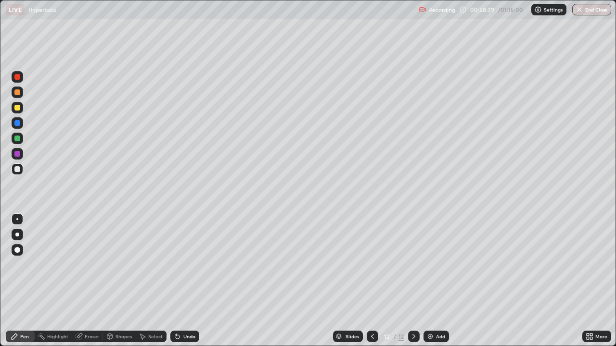
click at [90, 281] on div "Eraser" at bounding box center [92, 336] width 14 height 5
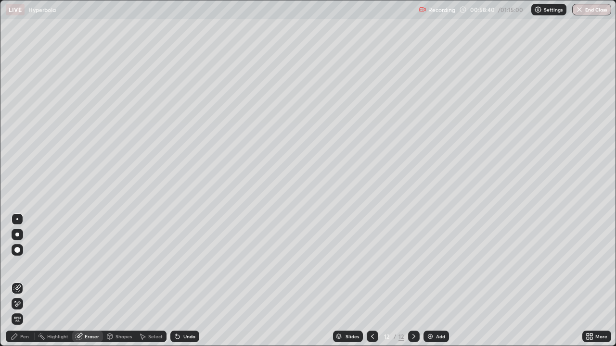
click at [25, 281] on div "Pen" at bounding box center [24, 336] width 9 height 5
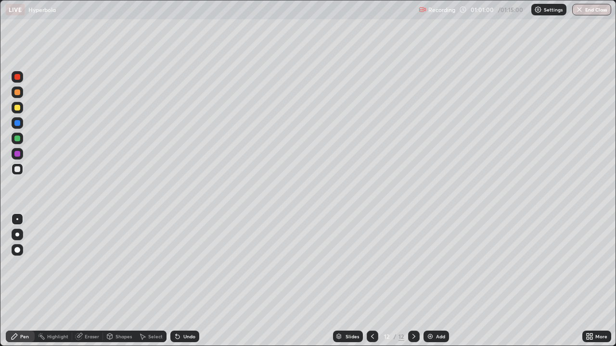
click at [97, 281] on div "Eraser" at bounding box center [92, 336] width 14 height 5
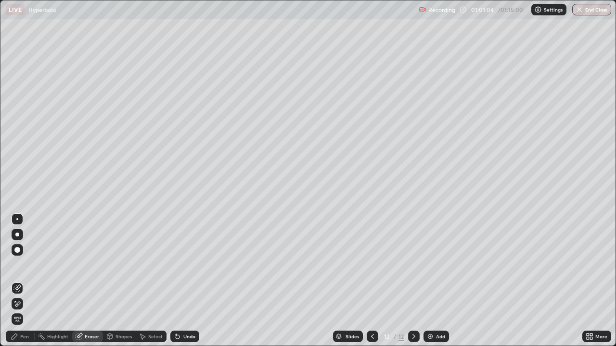
click at [25, 281] on div "Pen" at bounding box center [20, 337] width 29 height 12
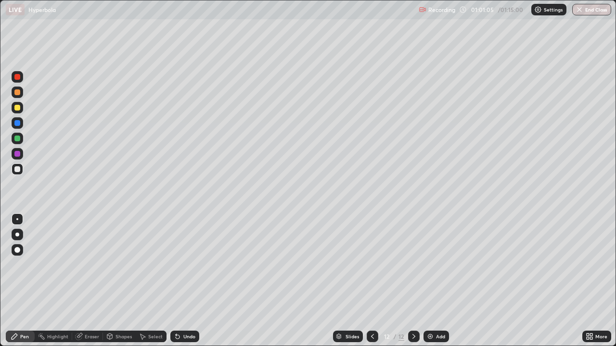
click at [22, 156] on div at bounding box center [18, 154] width 12 height 12
click at [546, 281] on div "Slides 12 / 12 Add" at bounding box center [390, 336] width 383 height 19
click at [563, 281] on div "Slides 12 / 12 Add" at bounding box center [390, 336] width 383 height 19
click at [21, 171] on div at bounding box center [18, 170] width 12 height 12
click at [21, 136] on div at bounding box center [18, 139] width 12 height 12
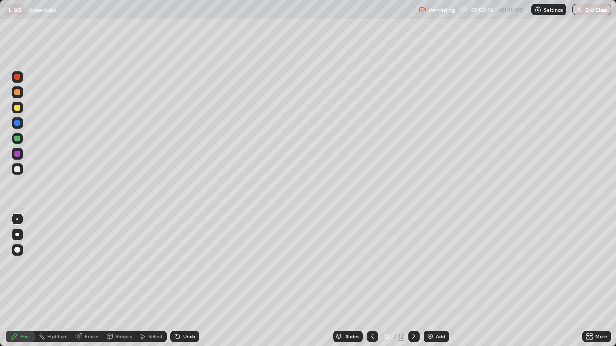
click at [17, 111] on div at bounding box center [18, 108] width 12 height 12
click at [442, 281] on div "Add" at bounding box center [440, 336] width 9 height 5
click at [18, 168] on div at bounding box center [17, 169] width 6 height 6
click at [18, 171] on div at bounding box center [17, 169] width 6 height 6
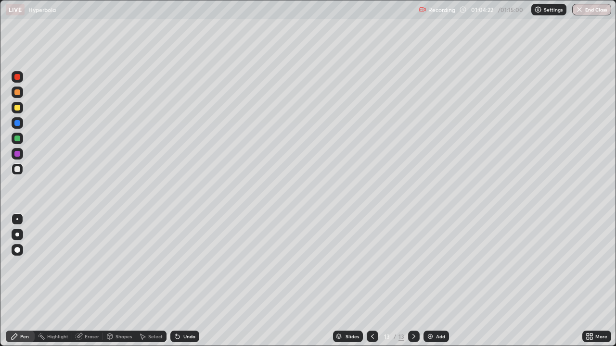
click at [16, 107] on div at bounding box center [17, 108] width 6 height 6
click at [15, 155] on div at bounding box center [17, 154] width 6 height 6
click at [15, 172] on div at bounding box center [17, 169] width 6 height 6
click at [18, 169] on div at bounding box center [17, 169] width 6 height 6
click at [21, 170] on div at bounding box center [18, 170] width 12 height 12
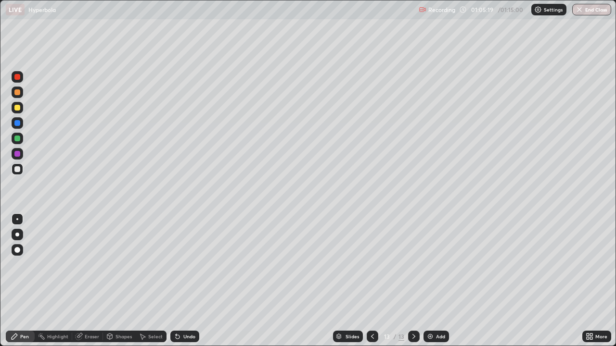
click at [21, 108] on div at bounding box center [18, 108] width 12 height 12
click at [22, 139] on div at bounding box center [18, 139] width 12 height 12
click at [21, 170] on div at bounding box center [18, 170] width 12 height 12
click at [96, 281] on div "Eraser" at bounding box center [92, 336] width 14 height 5
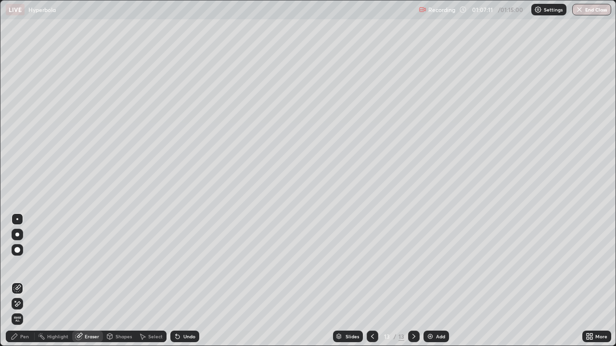
click at [26, 281] on div "Pen" at bounding box center [24, 336] width 9 height 5
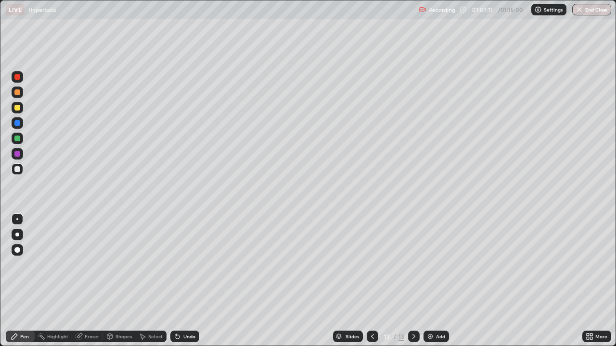
click at [19, 155] on div at bounding box center [17, 154] width 6 height 6
click at [440, 281] on div "Add" at bounding box center [435, 337] width 25 height 12
click at [19, 171] on div at bounding box center [17, 169] width 6 height 6
click at [17, 169] on div at bounding box center [17, 169] width 6 height 6
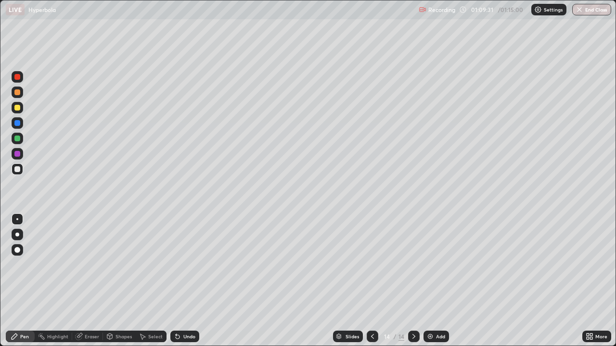
click at [16, 138] on div at bounding box center [17, 139] width 6 height 6
click at [18, 169] on div at bounding box center [17, 169] width 6 height 6
click at [12, 123] on div at bounding box center [18, 123] width 12 height 12
click at [21, 168] on div at bounding box center [18, 170] width 12 height 12
click at [93, 281] on div "Eraser" at bounding box center [87, 337] width 31 height 12
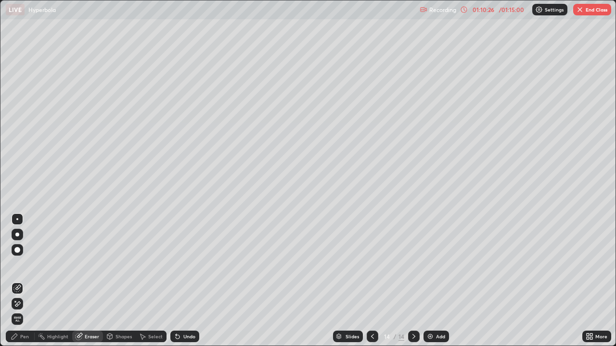
click at [26, 281] on div "Pen" at bounding box center [20, 337] width 29 height 12
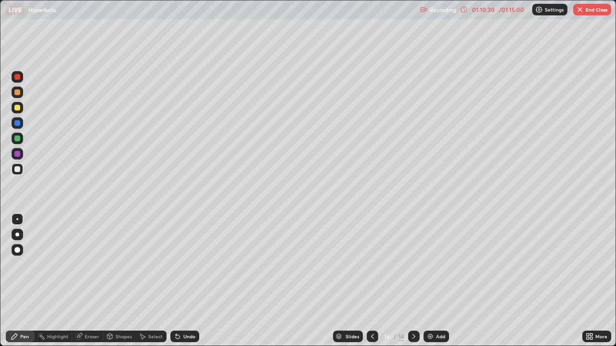
click at [17, 140] on div at bounding box center [17, 139] width 6 height 6
click at [21, 140] on div at bounding box center [18, 139] width 12 height 12
click at [22, 167] on div at bounding box center [18, 170] width 12 height 12
click at [97, 281] on div "Eraser" at bounding box center [92, 336] width 14 height 5
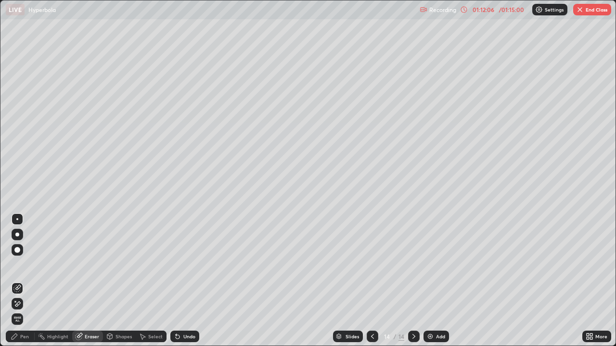
click at [22, 281] on div "Pen" at bounding box center [24, 336] width 9 height 5
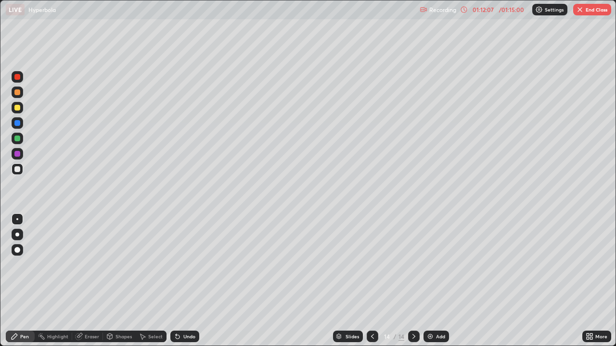
click at [18, 169] on div at bounding box center [17, 169] width 6 height 6
click at [99, 281] on div "Eraser" at bounding box center [87, 337] width 31 height 12
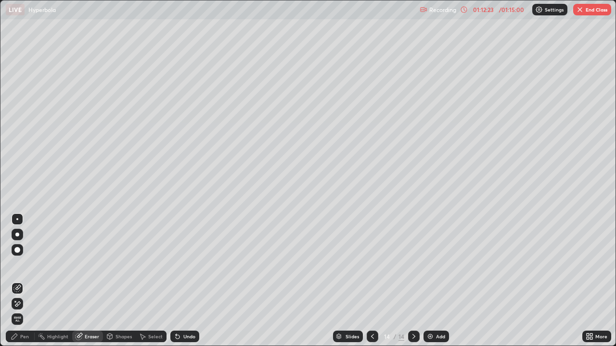
click at [27, 281] on div "Pen" at bounding box center [20, 337] width 29 height 12
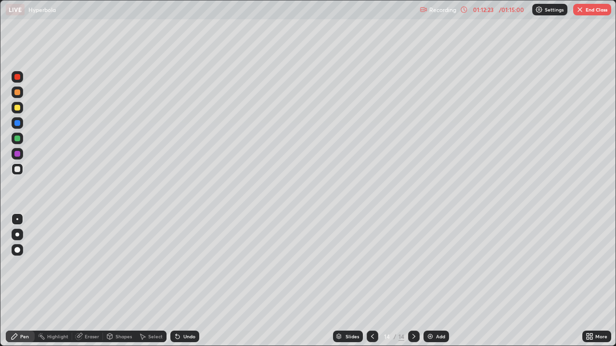
click at [21, 170] on div at bounding box center [18, 170] width 12 height 12
click at [595, 11] on button "End Class" at bounding box center [592, 10] width 38 height 12
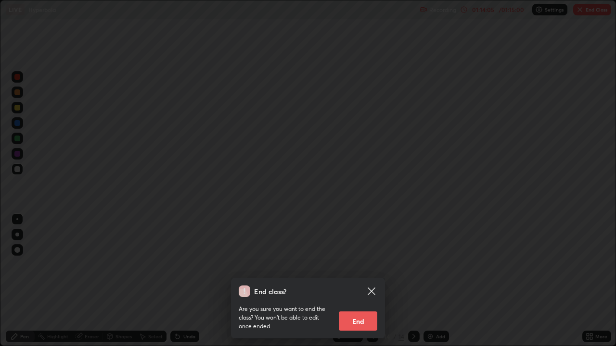
click at [360, 281] on button "End" at bounding box center [358, 321] width 38 height 19
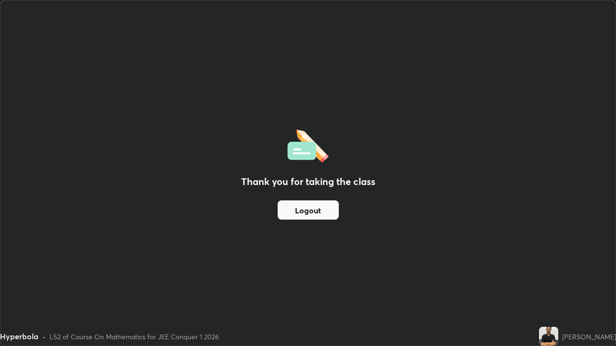
click at [331, 215] on button "Logout" at bounding box center [308, 210] width 61 height 19
click at [323, 216] on button "Logout" at bounding box center [308, 210] width 61 height 19
